Goal: Information Seeking & Learning: Learn about a topic

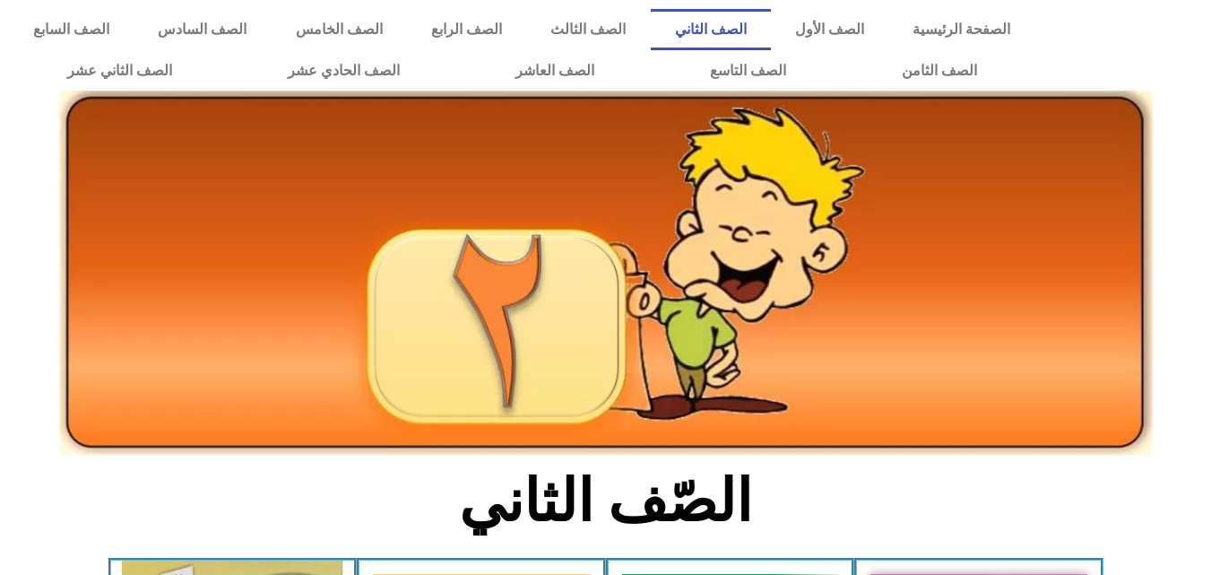
scroll to position [270, 0]
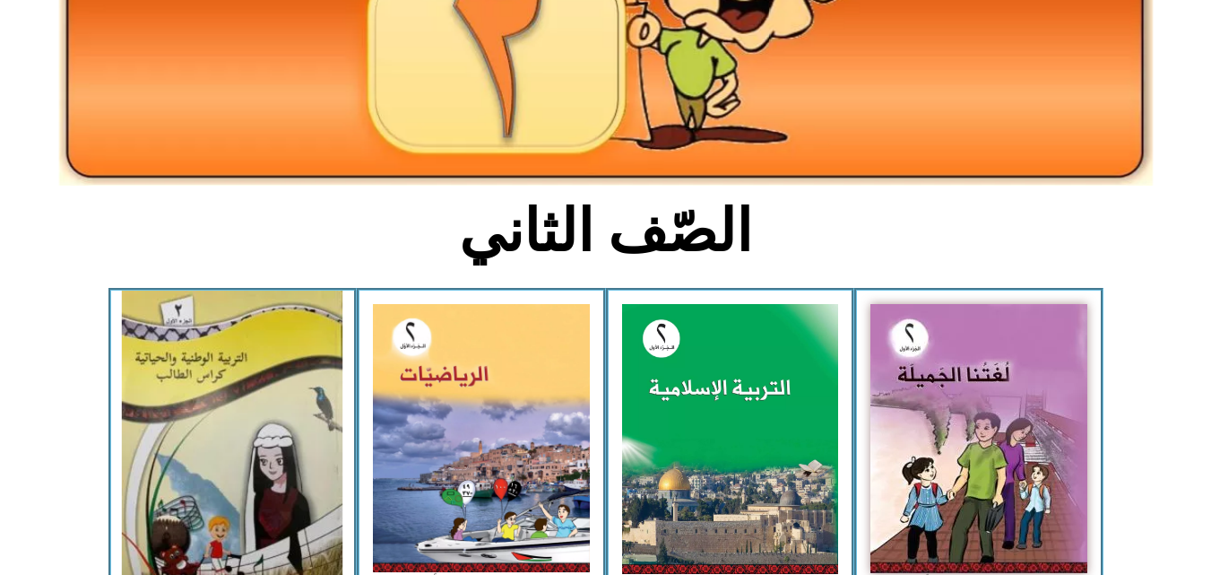
click at [192, 433] on img at bounding box center [232, 438] width 220 height 296
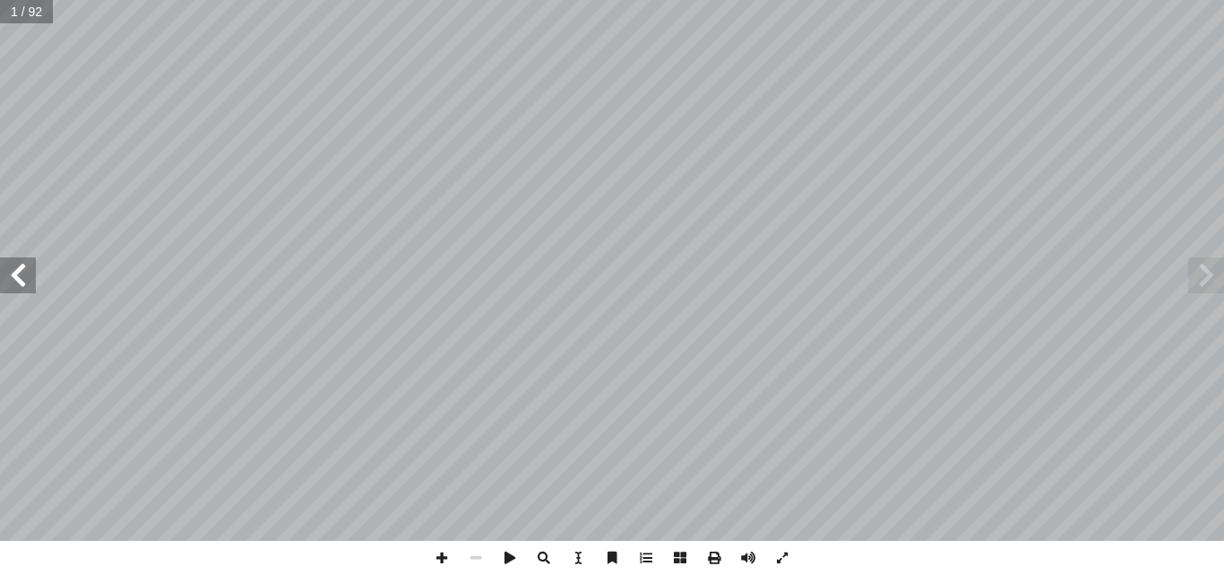
click at [20, 275] on span at bounding box center [18, 275] width 36 height 36
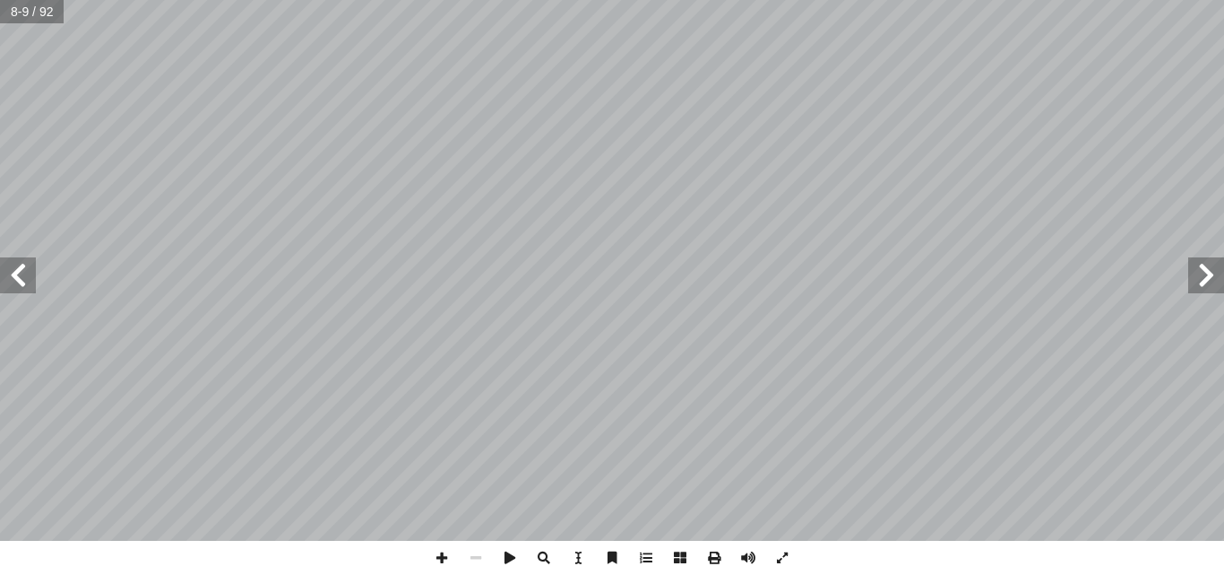
click at [20, 275] on span at bounding box center [18, 275] width 36 height 36
click at [23, 276] on span at bounding box center [18, 275] width 36 height 36
type input "****"
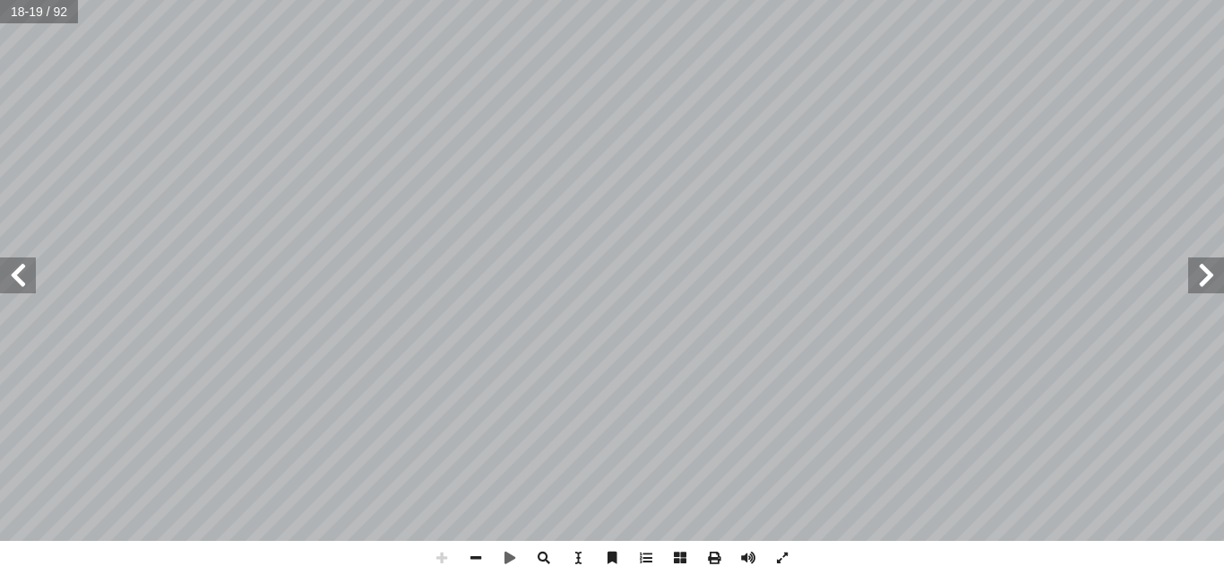
click at [289, 0] on html "الصفحة الرئيسية الصف الأول الصف الثاني الصف الثالث الصف الرابع الصف الخامس الصف…" at bounding box center [612, 81] width 1224 height 163
click at [25, 264] on span at bounding box center [18, 275] width 36 height 36
click at [6, 271] on span at bounding box center [18, 275] width 36 height 36
click at [1220, 277] on span at bounding box center [1207, 275] width 36 height 36
click at [479, 561] on span at bounding box center [476, 557] width 34 height 34
